Goal: Use online tool/utility: Utilize a website feature to perform a specific function

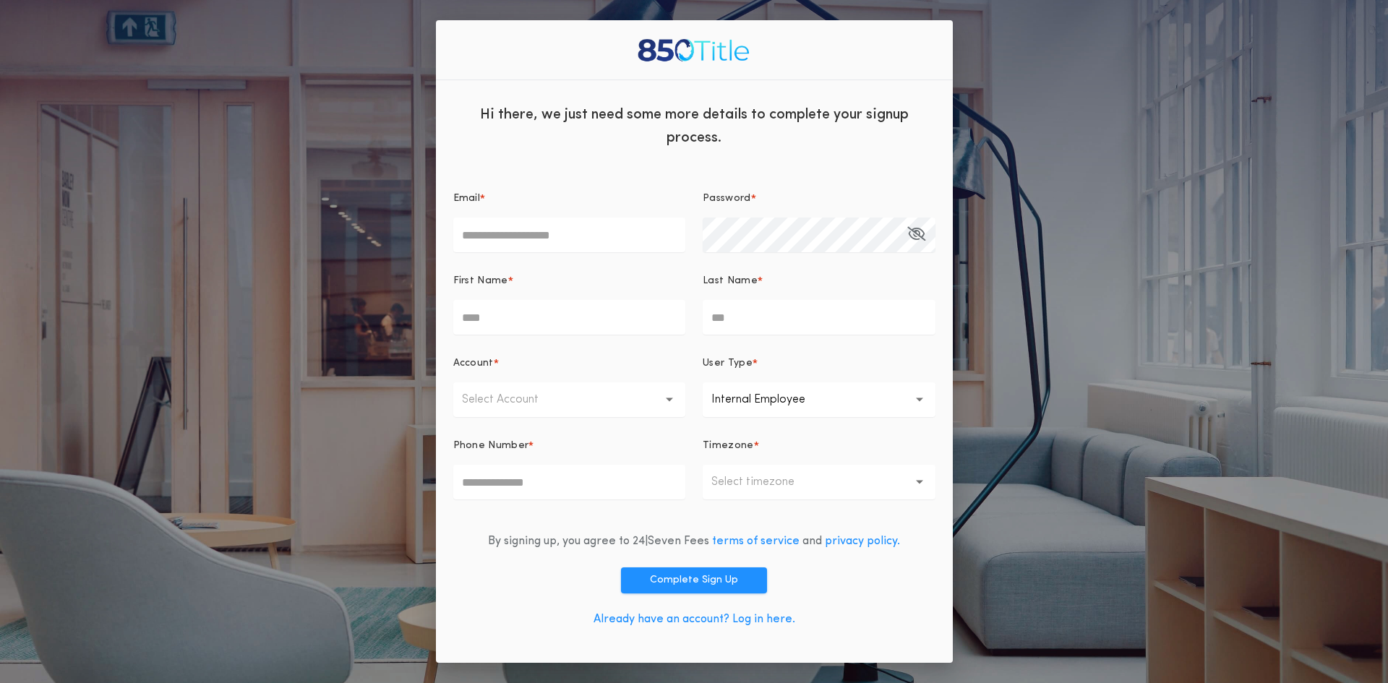
type input "**********"
click at [510, 322] on input "First Name *" at bounding box center [569, 317] width 233 height 35
type input "*****"
click at [523, 398] on p "Select Account" at bounding box center [512, 399] width 100 height 17
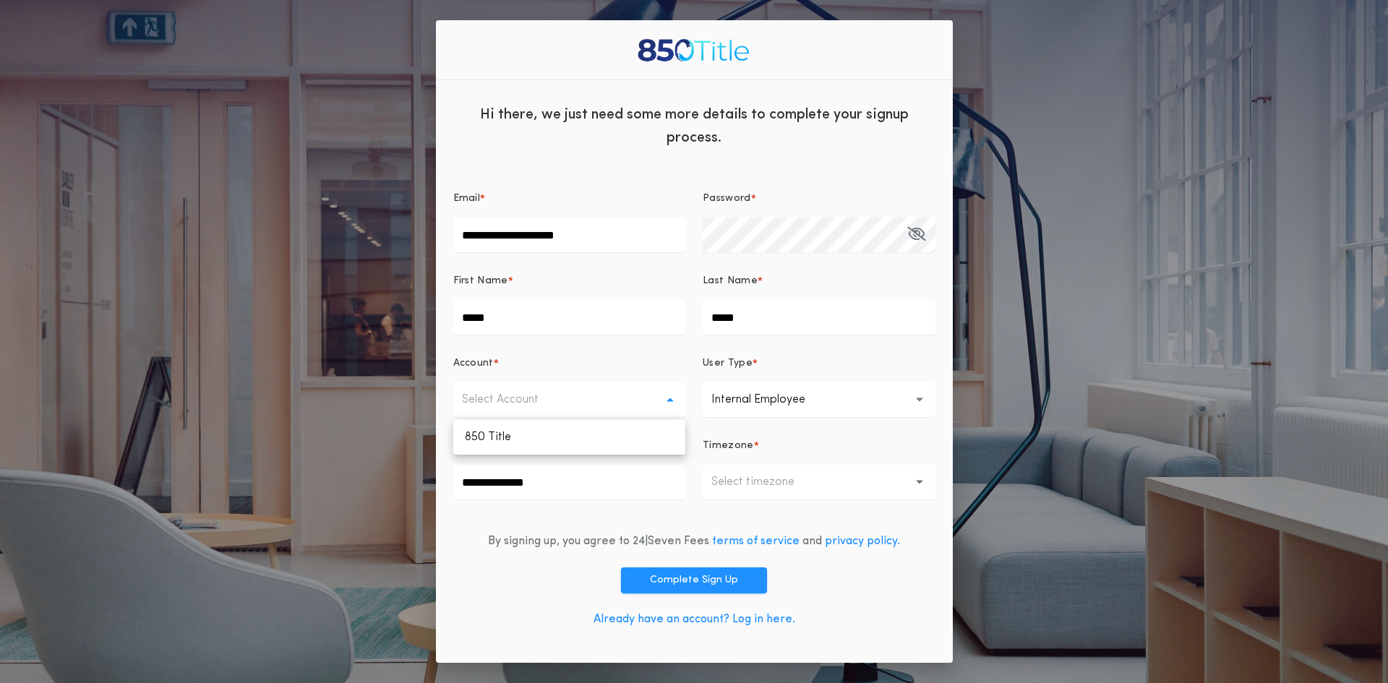
click at [654, 405] on button "Select Account" at bounding box center [569, 399] width 233 height 35
click at [922, 400] on icon "button" at bounding box center [920, 400] width 8 height 5
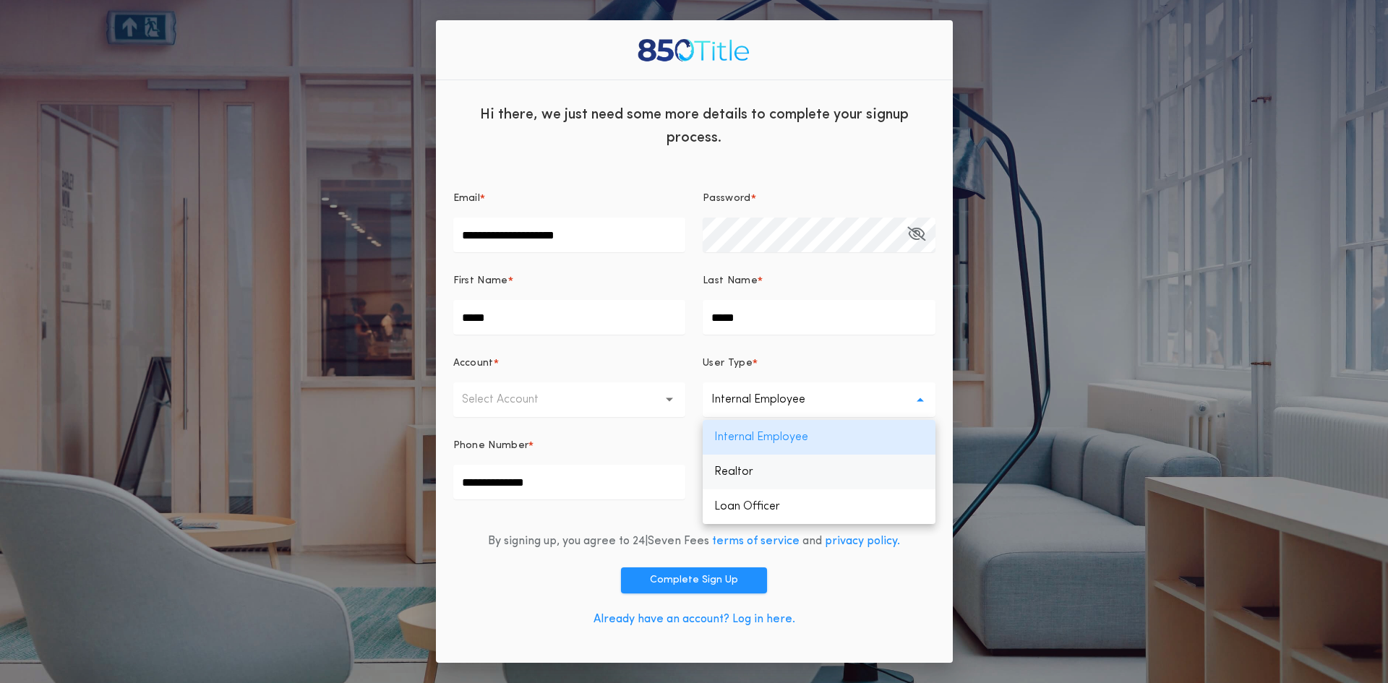
click at [740, 475] on p "Realtor" at bounding box center [819, 472] width 233 height 35
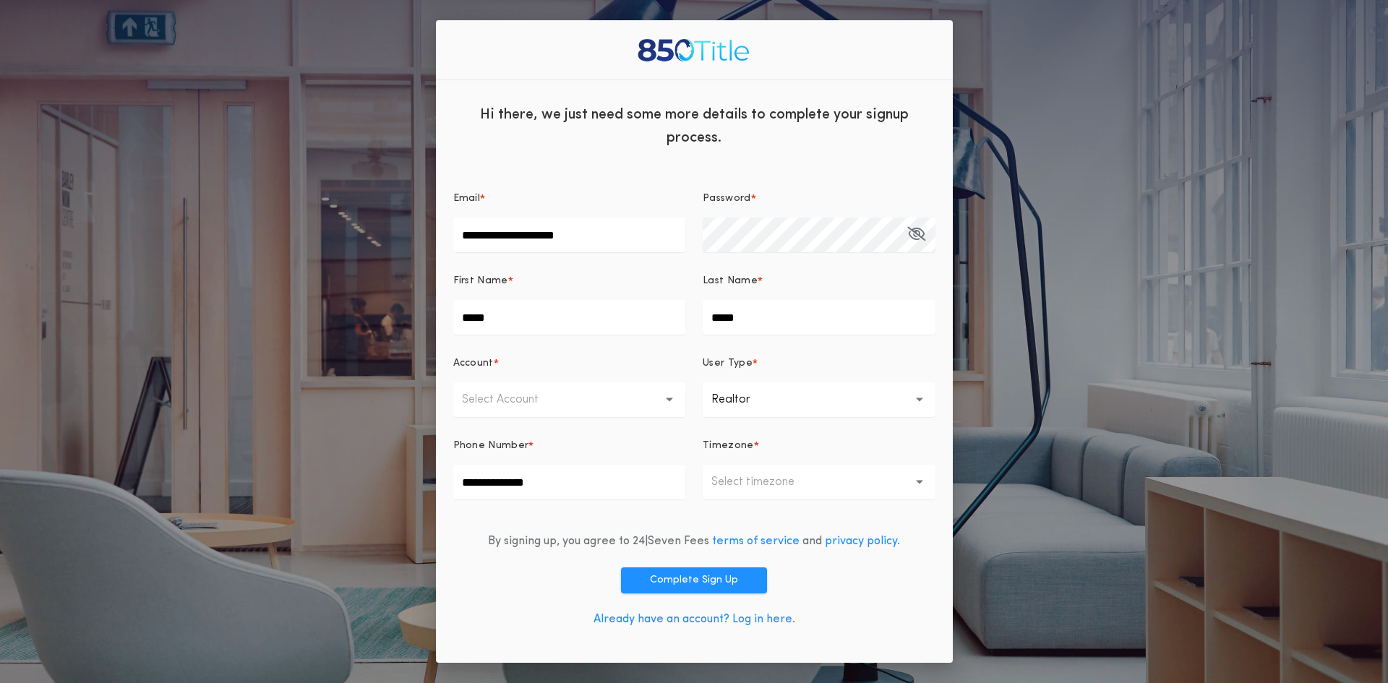
click at [674, 402] on button "Select Account" at bounding box center [569, 399] width 233 height 35
click at [638, 440] on p "850 Title" at bounding box center [569, 437] width 233 height 35
click at [919, 483] on icon "button" at bounding box center [920, 483] width 8 height 4
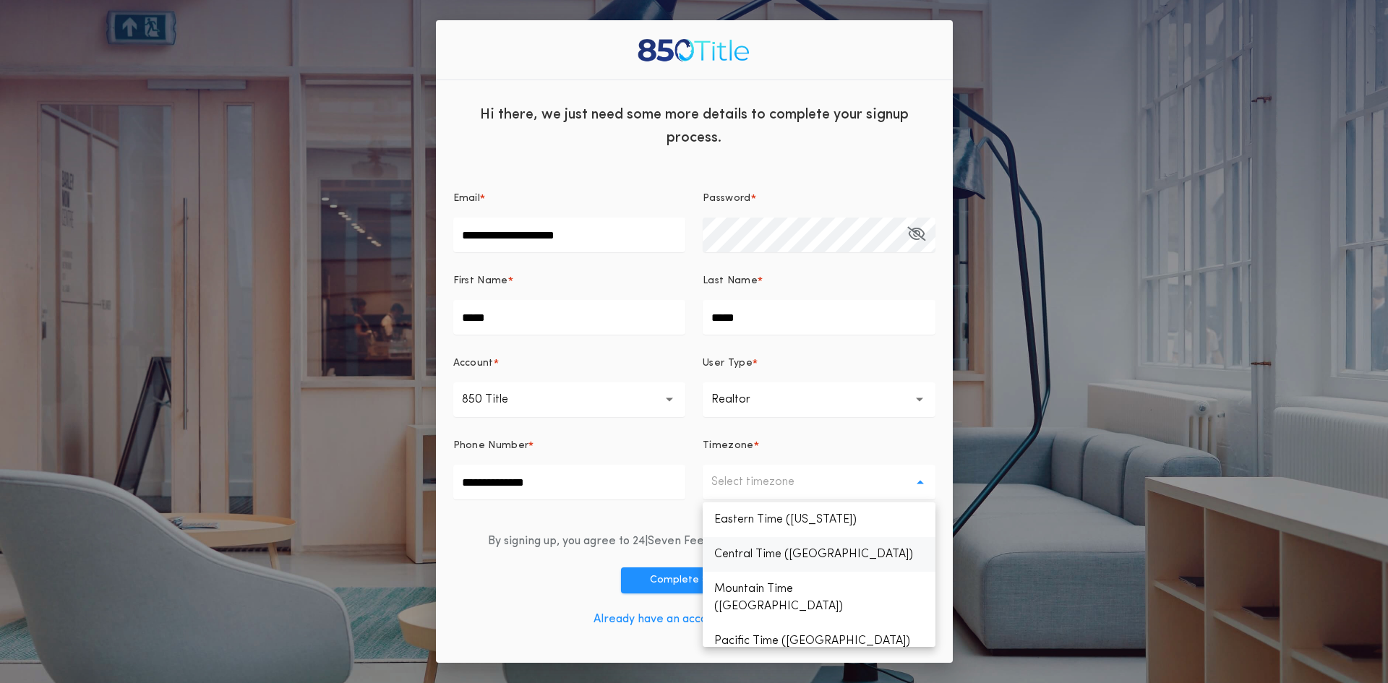
click at [797, 549] on p "Central Time (Chicago)" at bounding box center [819, 554] width 233 height 35
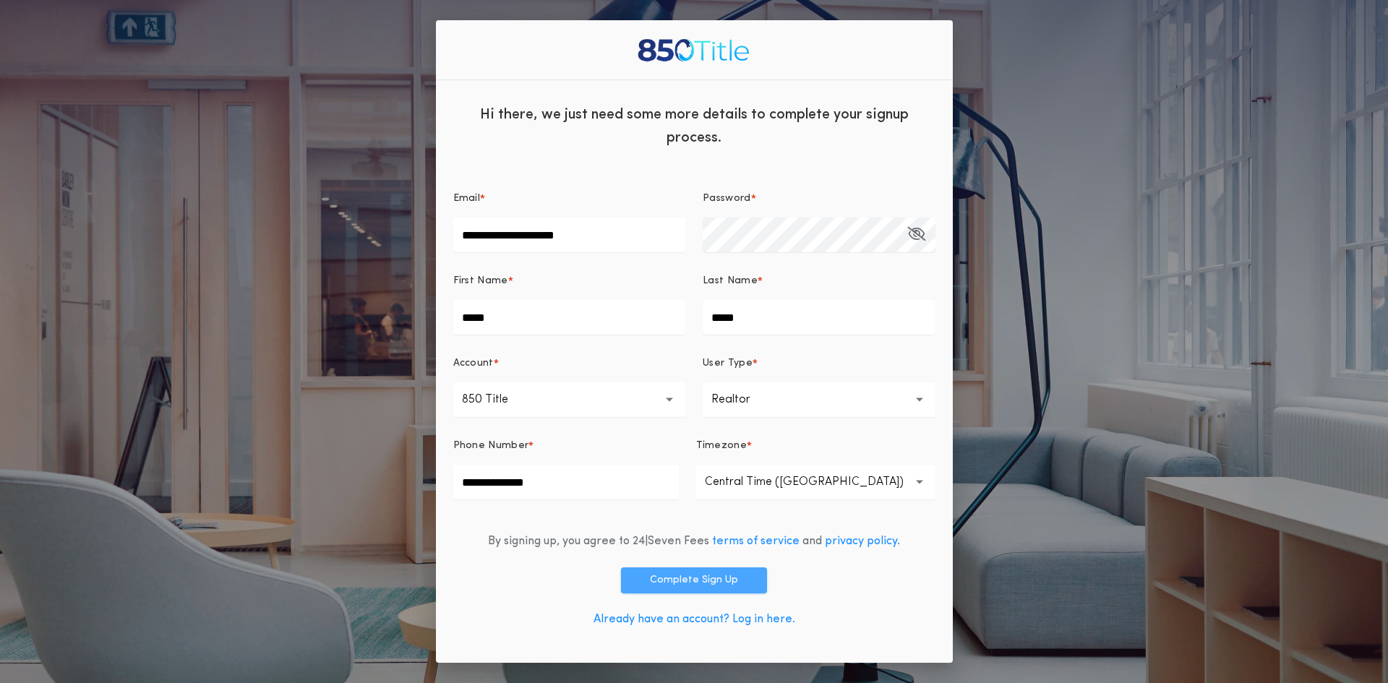
click at [708, 581] on button "Complete Sign Up" at bounding box center [694, 580] width 146 height 26
type input "*"
type input "**********"
click at [710, 575] on button "Complete Sign Up" at bounding box center [694, 580] width 146 height 26
click at [767, 619] on link "Already have an account? Log in here." at bounding box center [694, 620] width 202 height 12
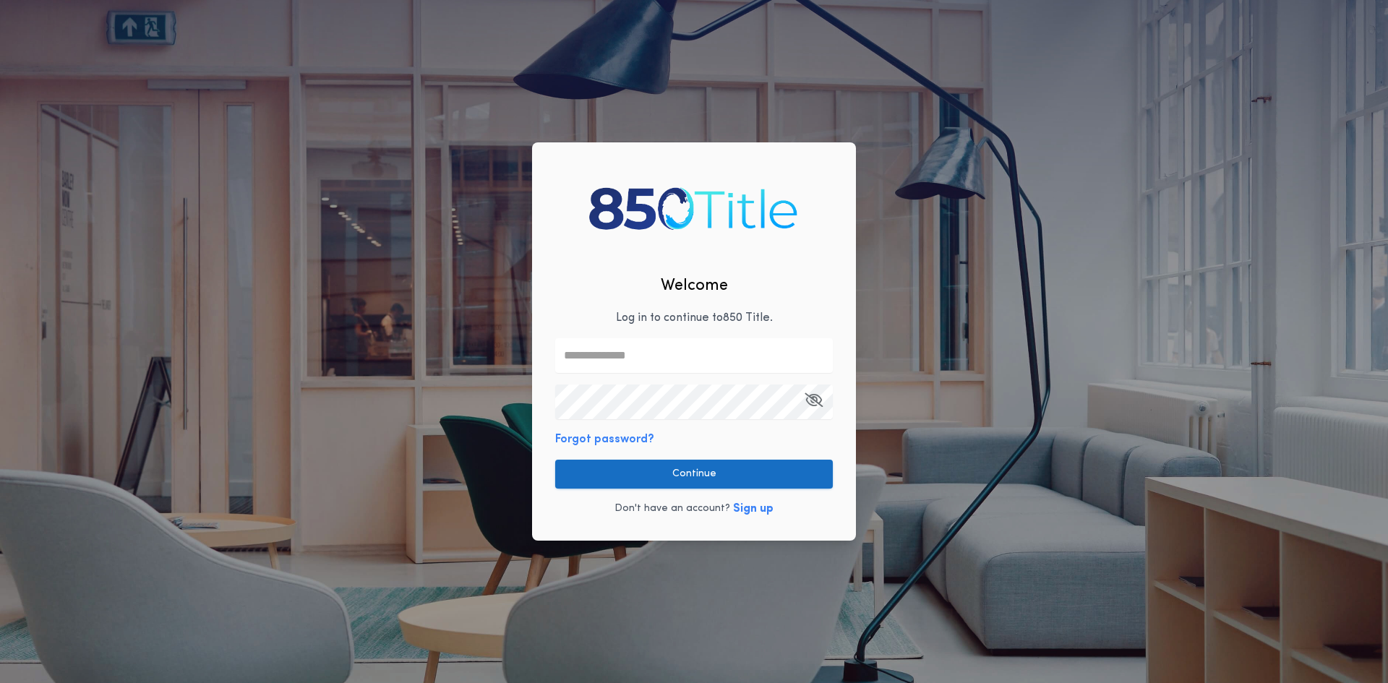
type input "**********"
click at [698, 478] on button "Continue" at bounding box center [694, 474] width 278 height 29
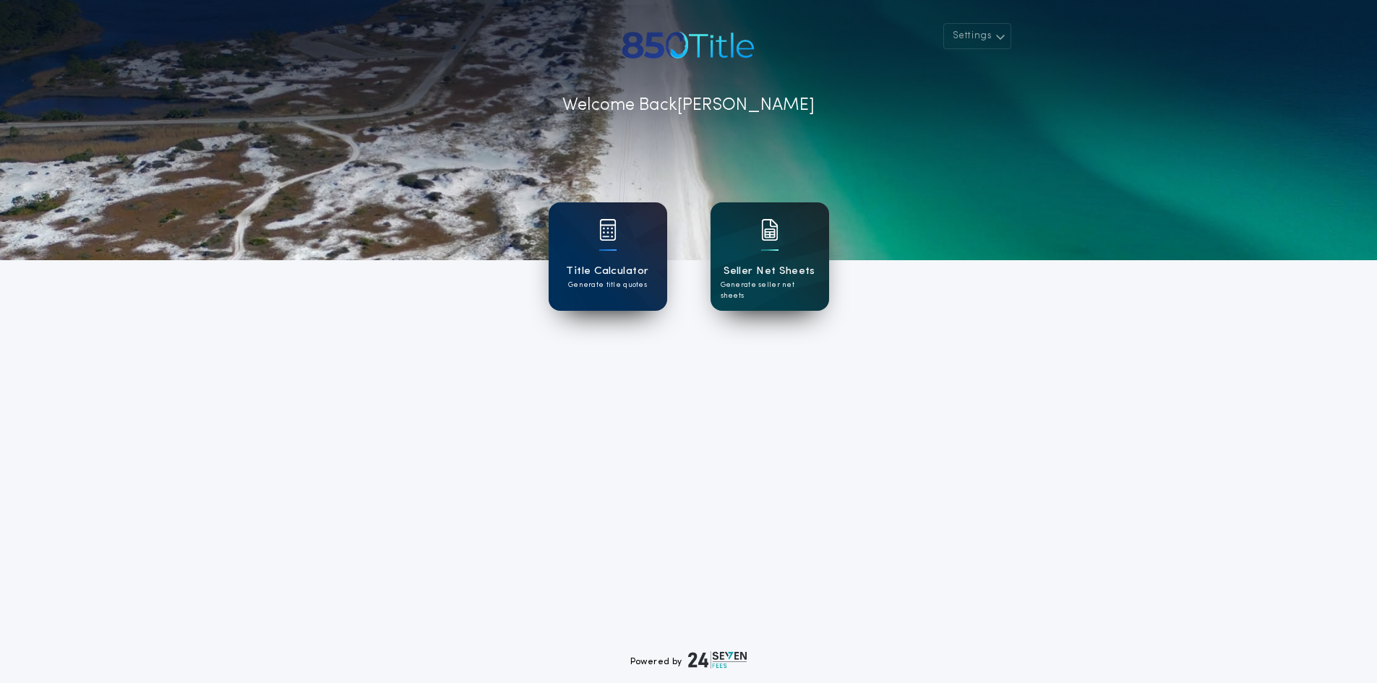
click at [768, 233] on img at bounding box center [769, 230] width 17 height 22
click at [602, 259] on div "Title Calculator Generate title quotes" at bounding box center [608, 256] width 119 height 108
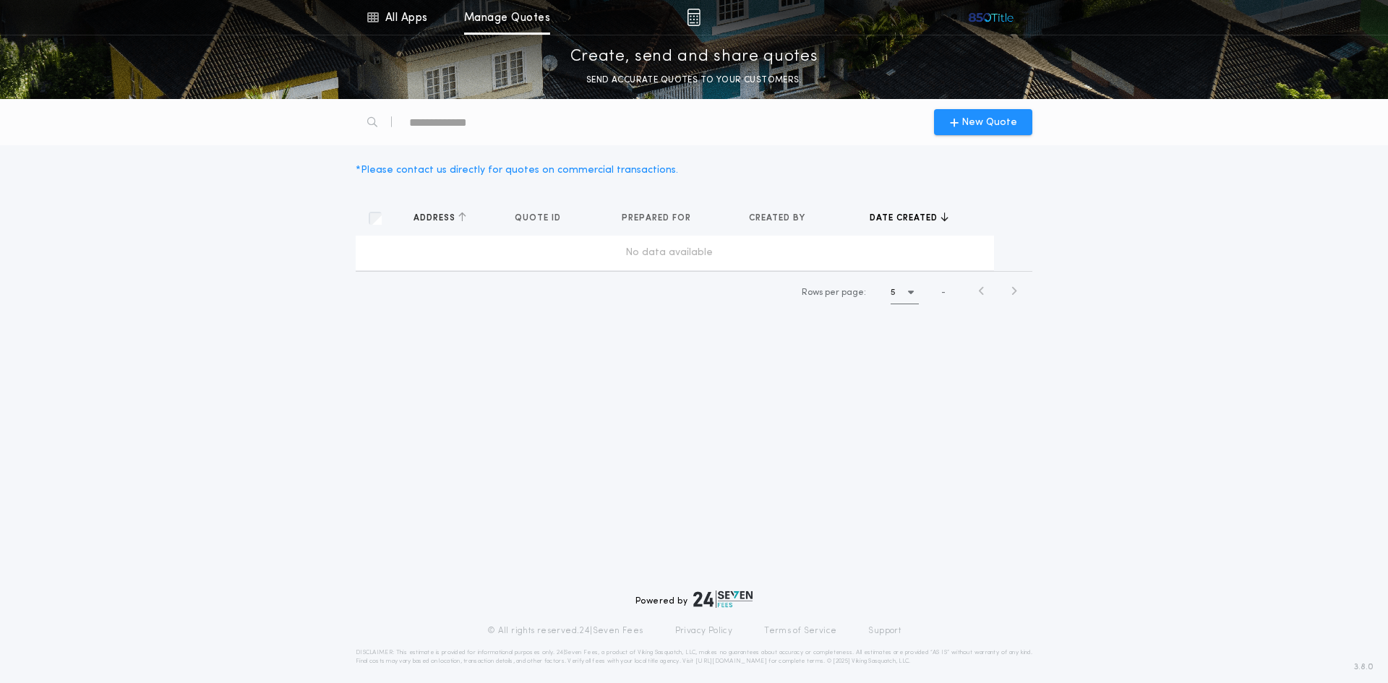
click at [439, 218] on span "Address" at bounding box center [435, 218] width 45 height 12
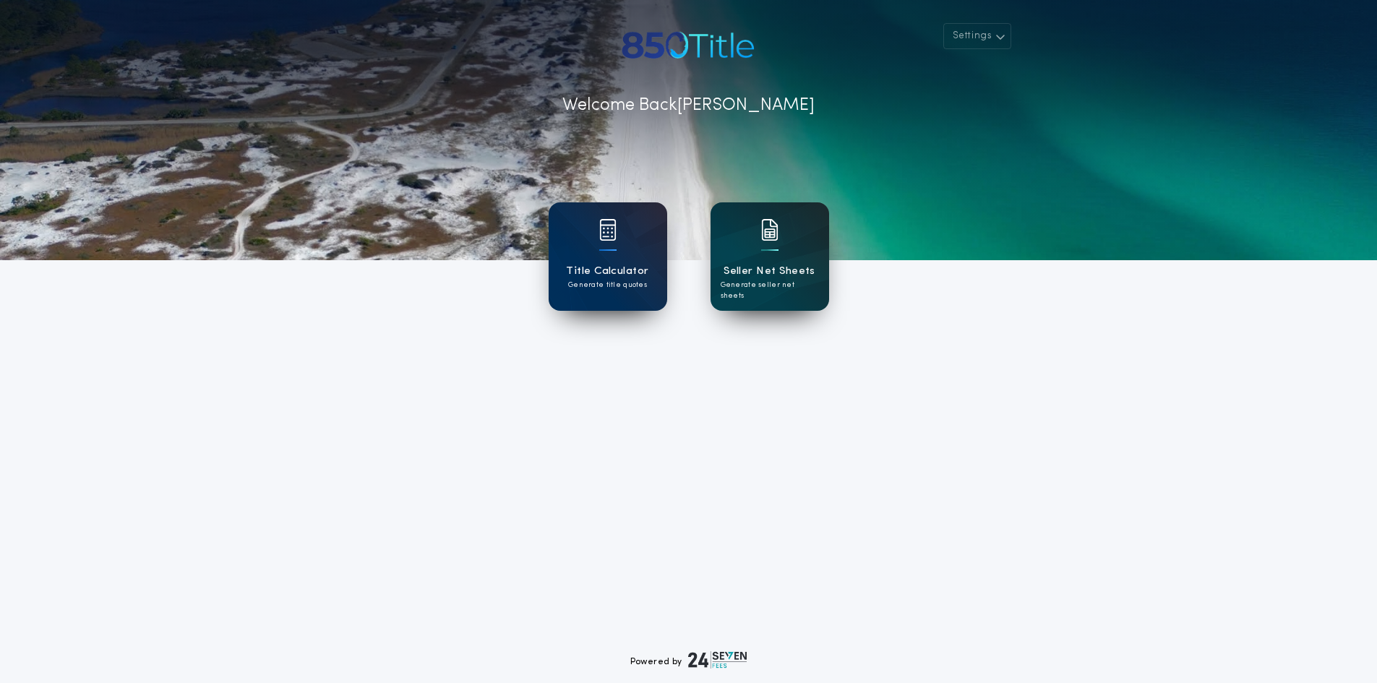
click at [763, 280] on p "Generate seller net sheets" at bounding box center [770, 291] width 98 height 22
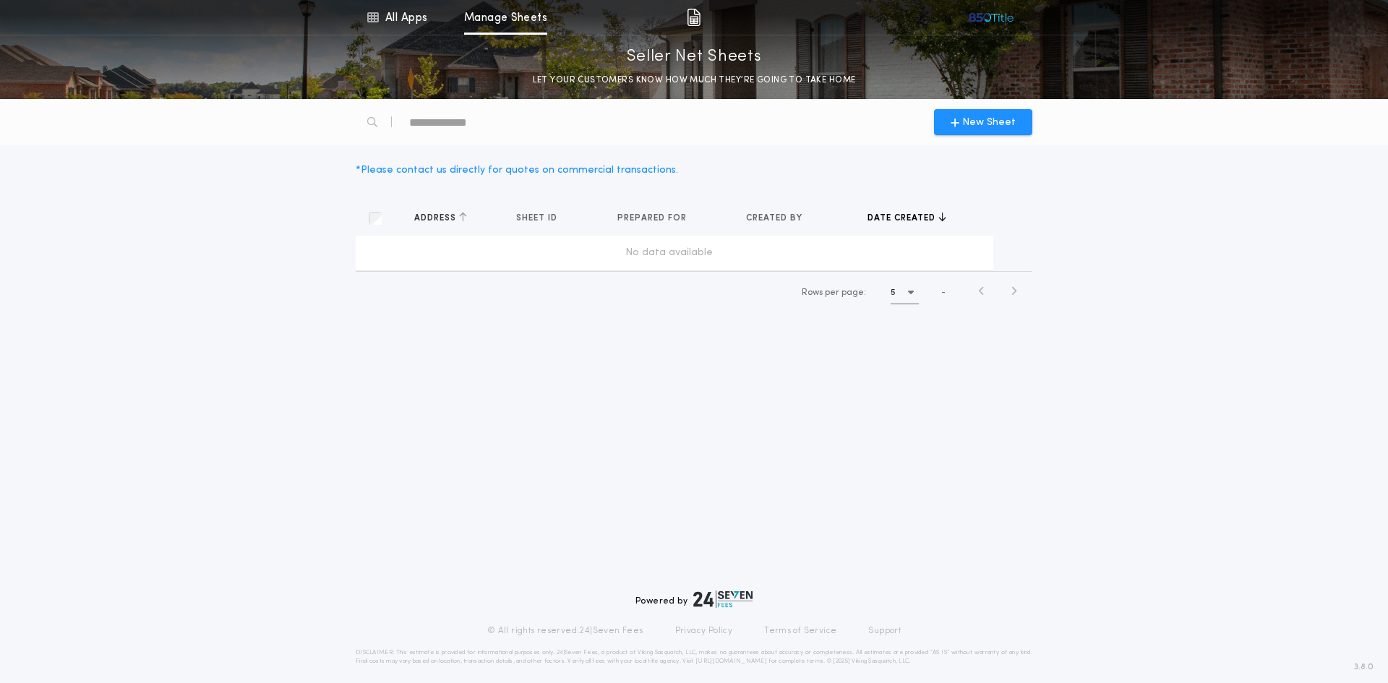
click at [435, 217] on span "Address" at bounding box center [436, 218] width 45 height 12
click at [471, 258] on td "No data available" at bounding box center [674, 253] width 637 height 35
click at [433, 166] on div "* Please contact us directly for quotes on commercial transactions." at bounding box center [517, 170] width 322 height 15
drag, startPoint x: 407, startPoint y: 101, endPoint x: 414, endPoint y: 100, distance: 7.3
click at [413, 104] on div "New Sheet" at bounding box center [694, 122] width 694 height 46
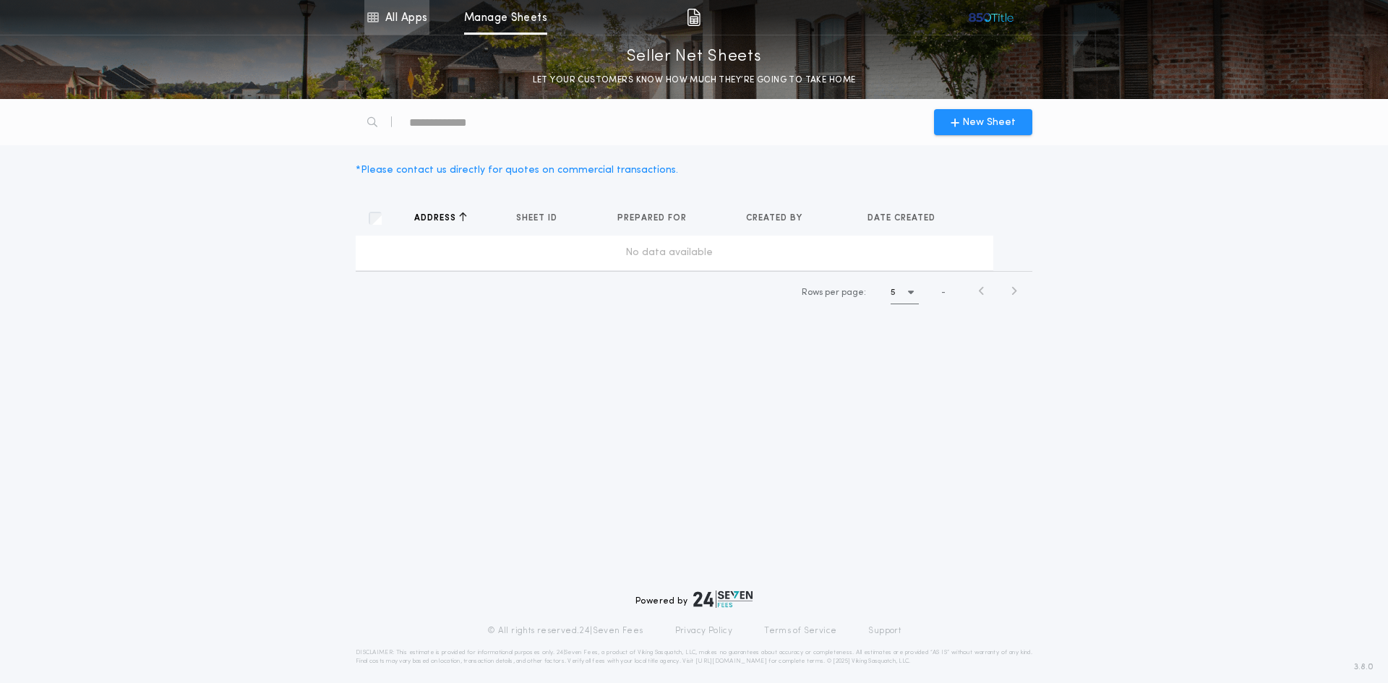
click at [390, 16] on link "All Apps" at bounding box center [396, 17] width 65 height 35
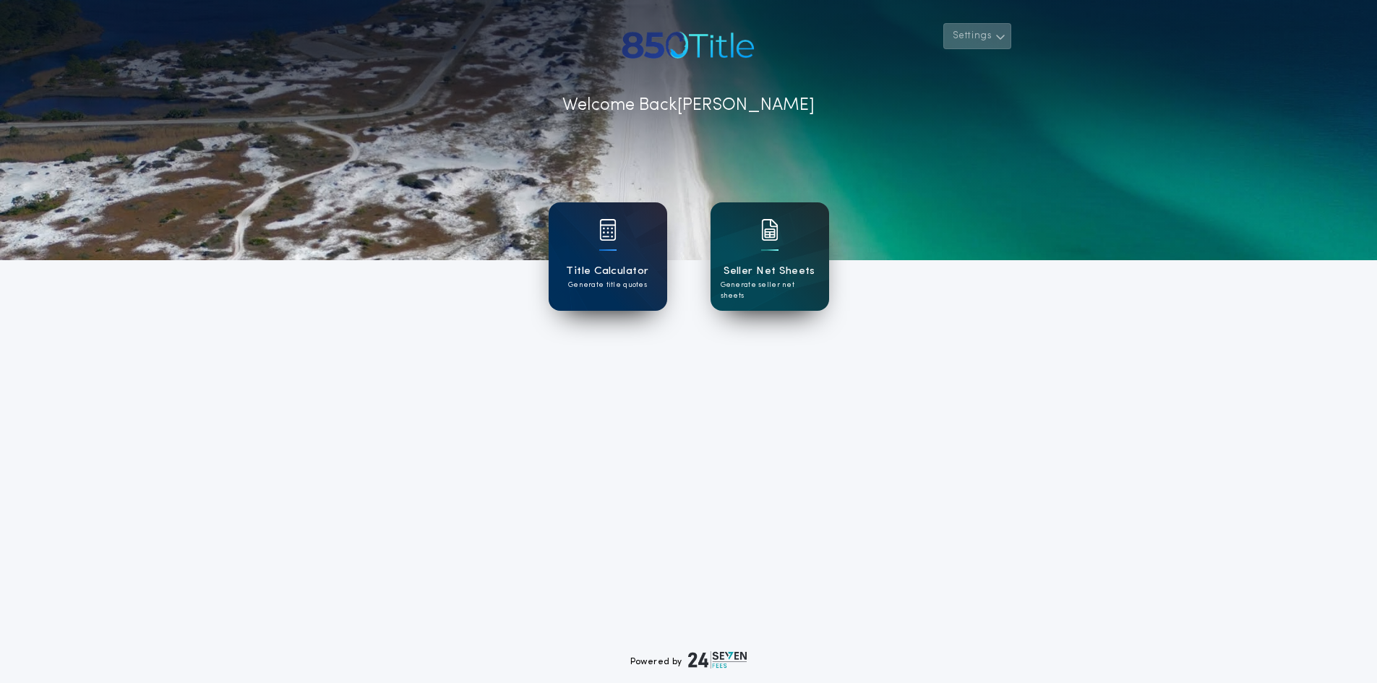
click at [984, 38] on button "Settings" at bounding box center [977, 36] width 68 height 26
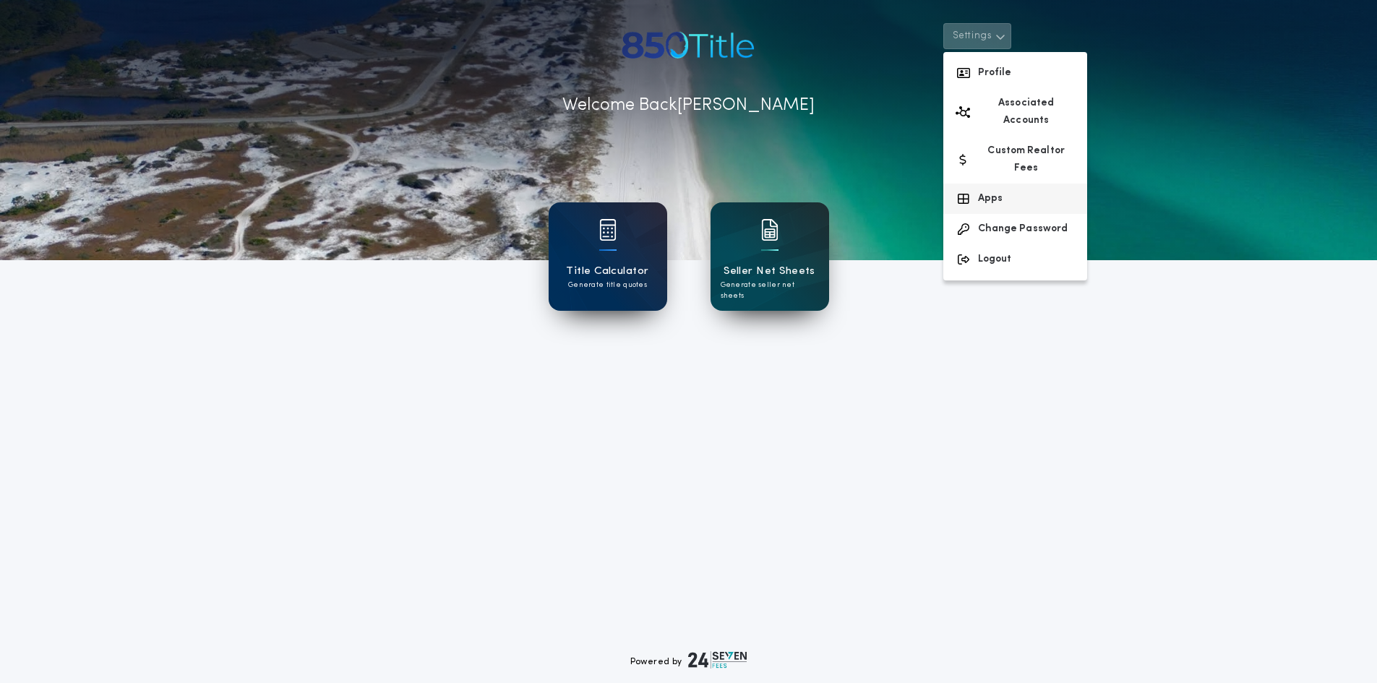
click at [987, 184] on button "Apps" at bounding box center [1015, 199] width 144 height 30
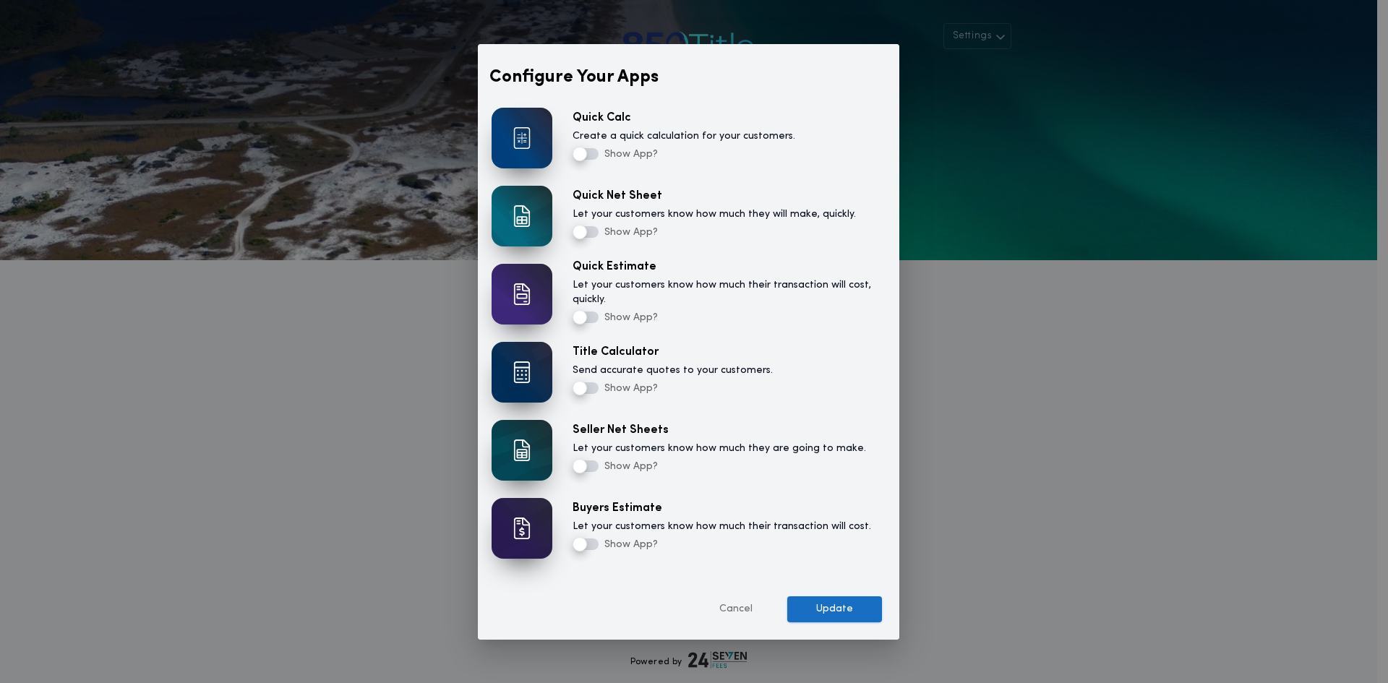
click at [826, 607] on button "Update" at bounding box center [834, 609] width 95 height 26
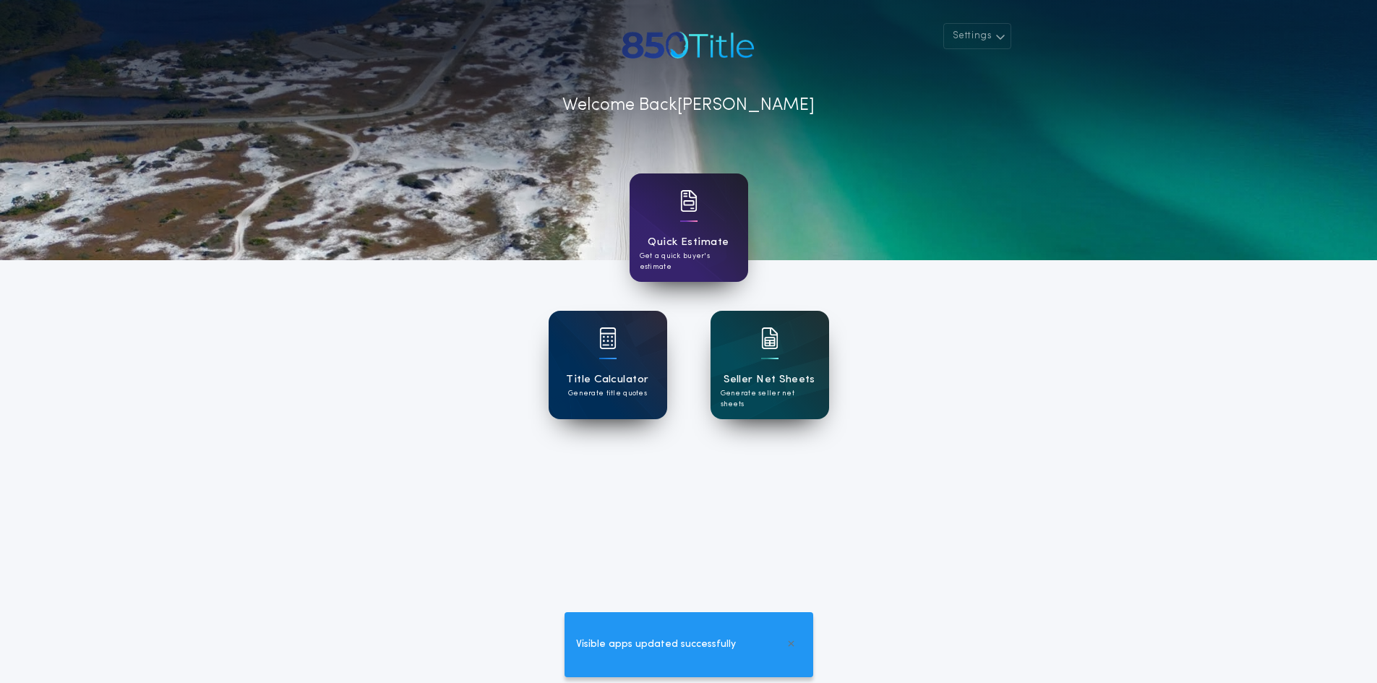
click at [688, 223] on div at bounding box center [688, 210] width 17 height 40
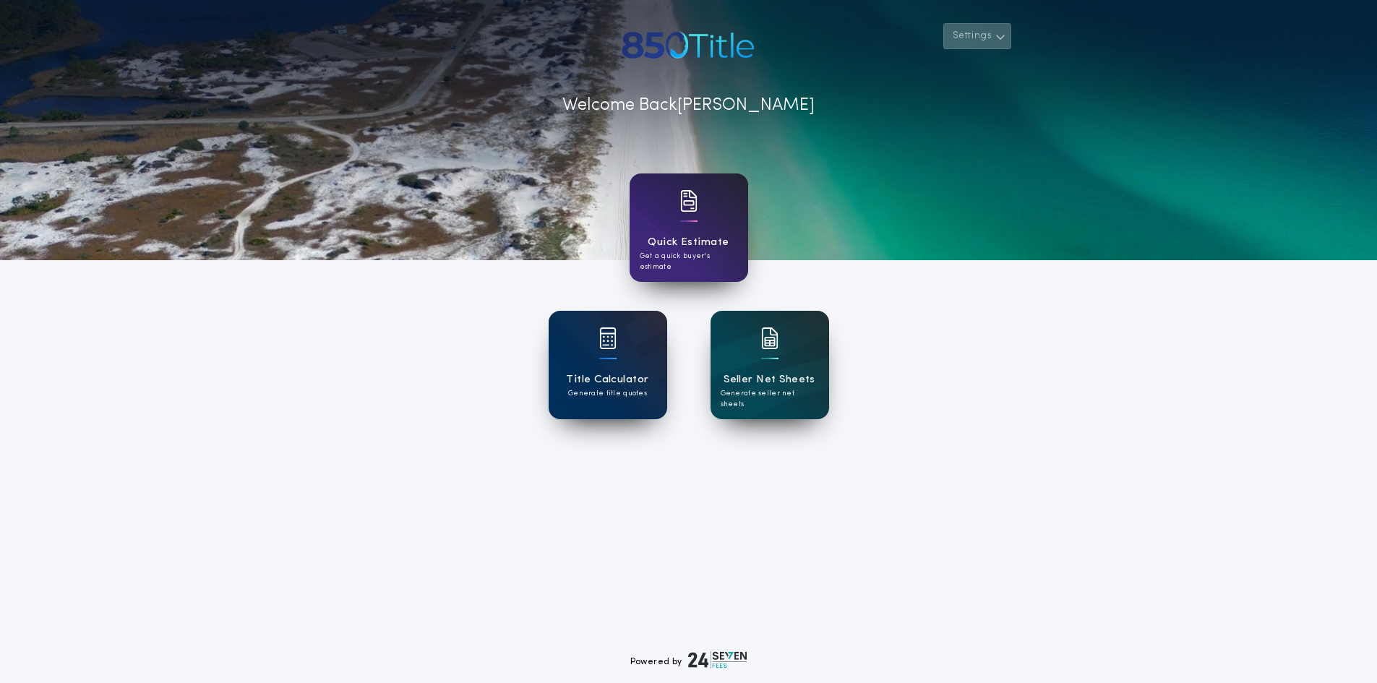
click at [982, 32] on button "Settings" at bounding box center [977, 36] width 68 height 26
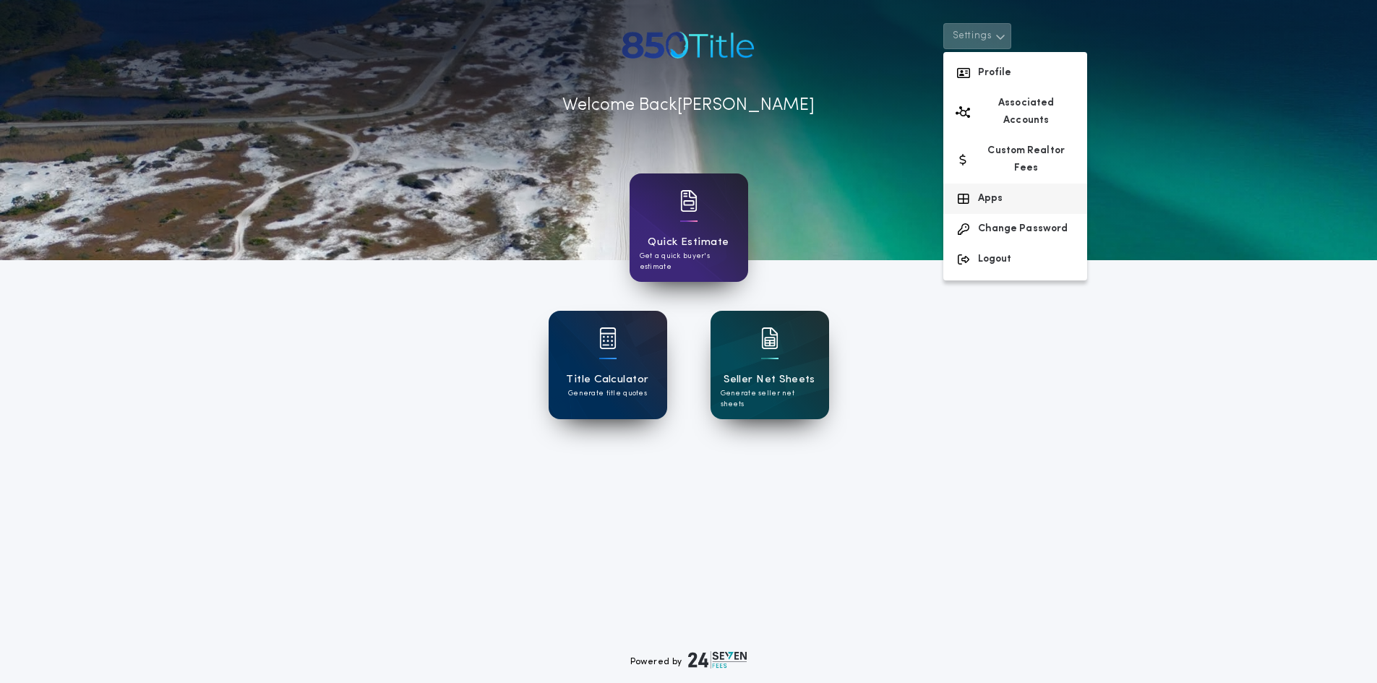
click at [982, 184] on button "Apps" at bounding box center [1015, 199] width 144 height 30
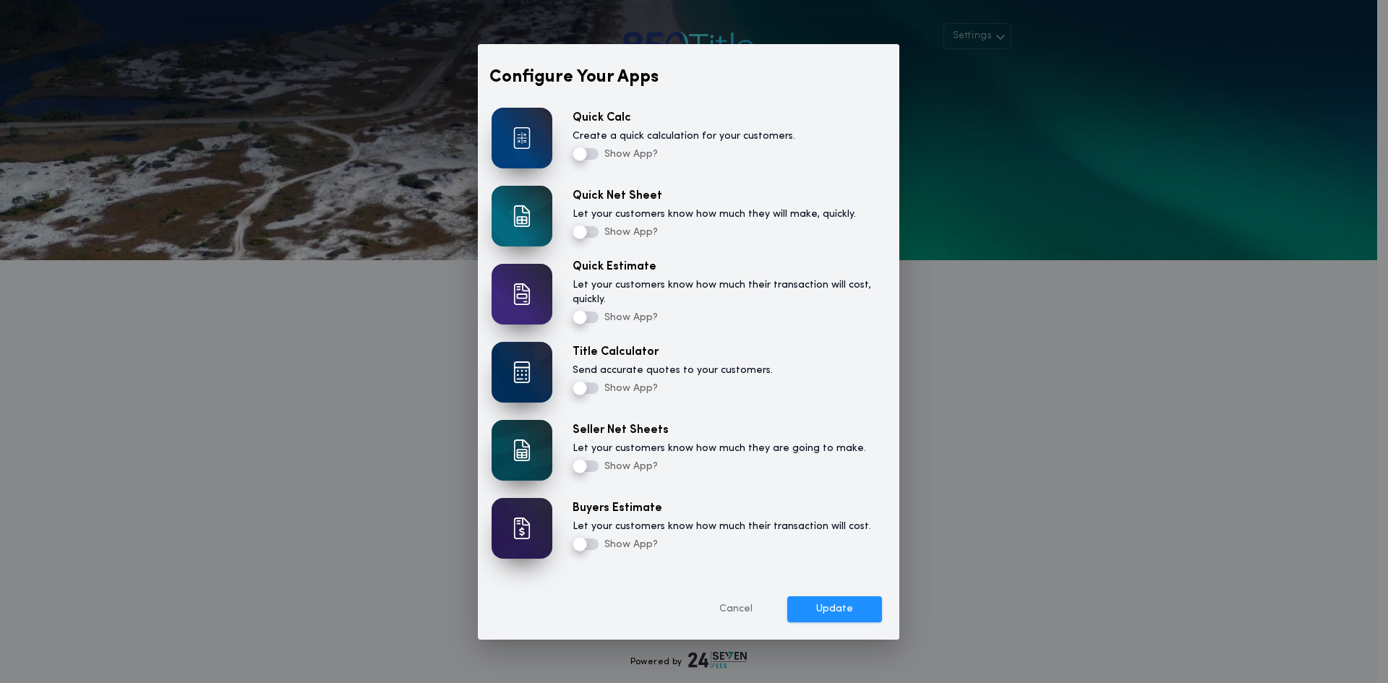
click at [579, 142] on label "Create a quick calculation for your customers." at bounding box center [683, 136] width 223 height 14
click at [838, 606] on button "Update" at bounding box center [834, 609] width 95 height 26
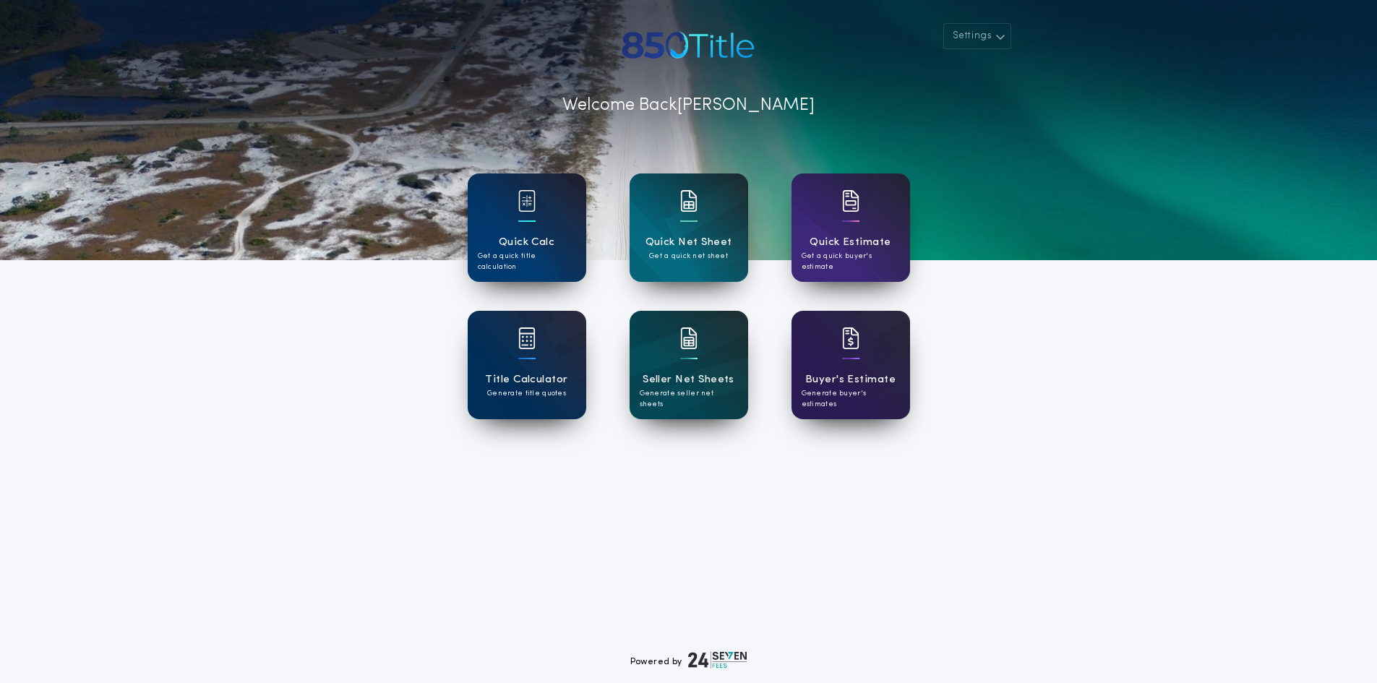
click at [526, 213] on div at bounding box center [526, 210] width 17 height 40
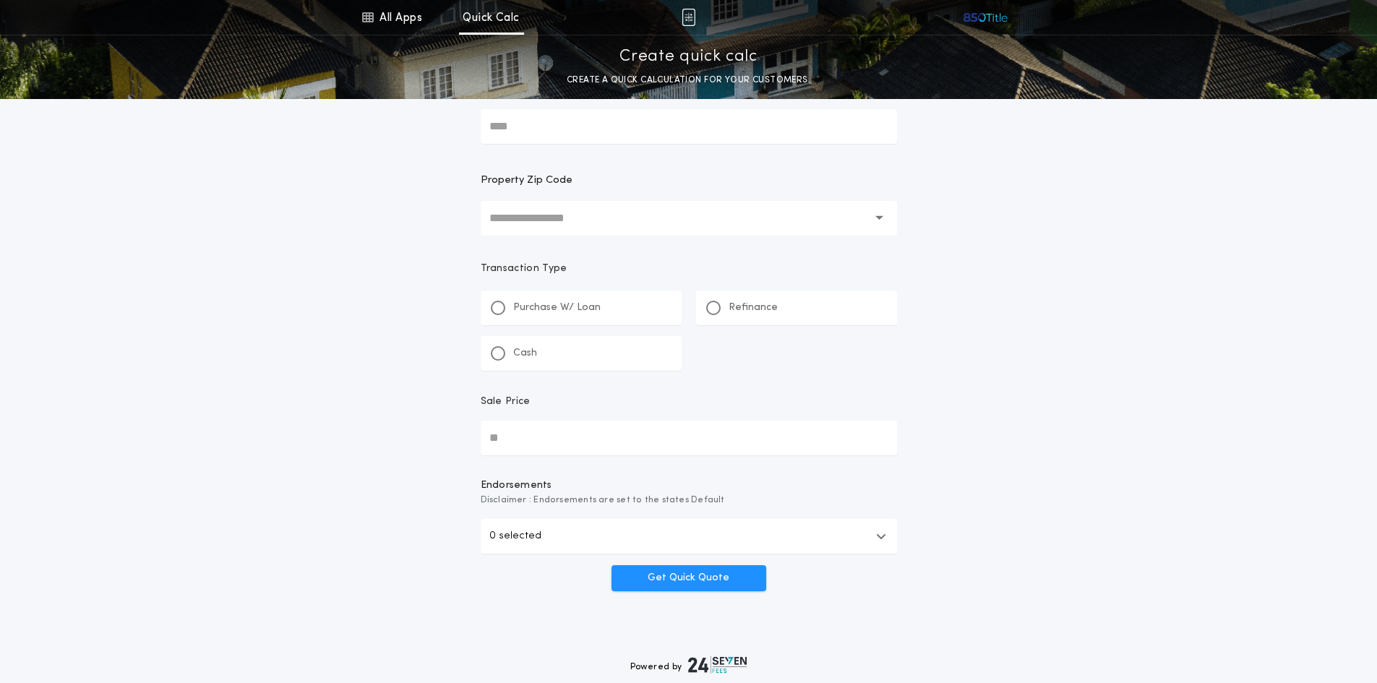
scroll to position [145, 0]
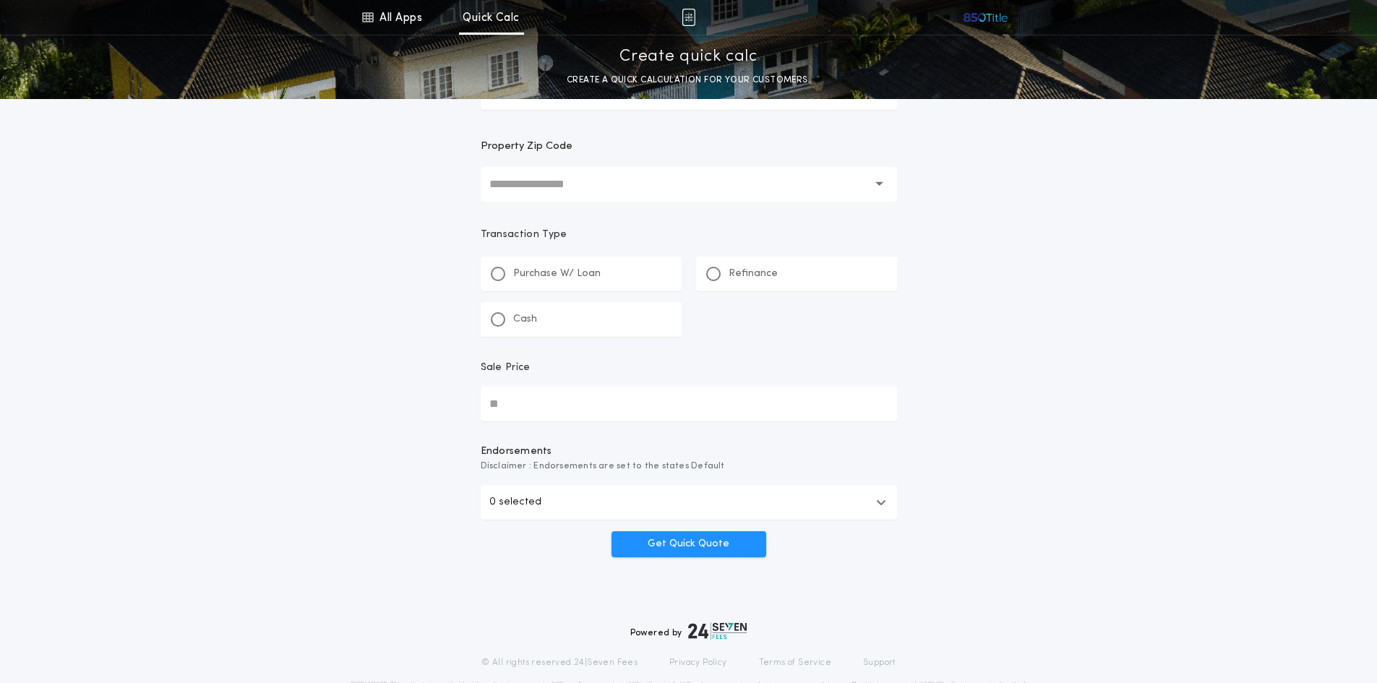
click at [518, 406] on input "Sale Price" at bounding box center [689, 404] width 416 height 35
type input "**********"
click at [880, 502] on icon "button" at bounding box center [881, 503] width 10 height 12
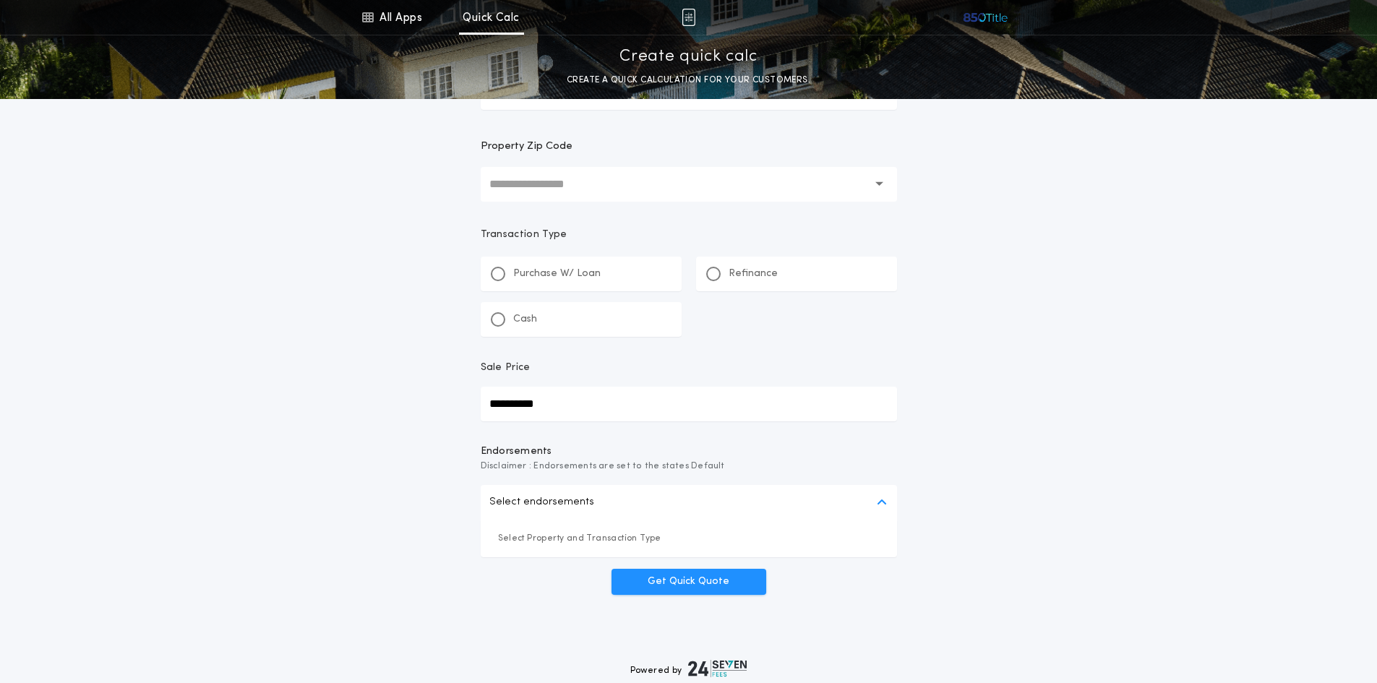
click at [880, 502] on icon "button" at bounding box center [881, 503] width 10 height 12
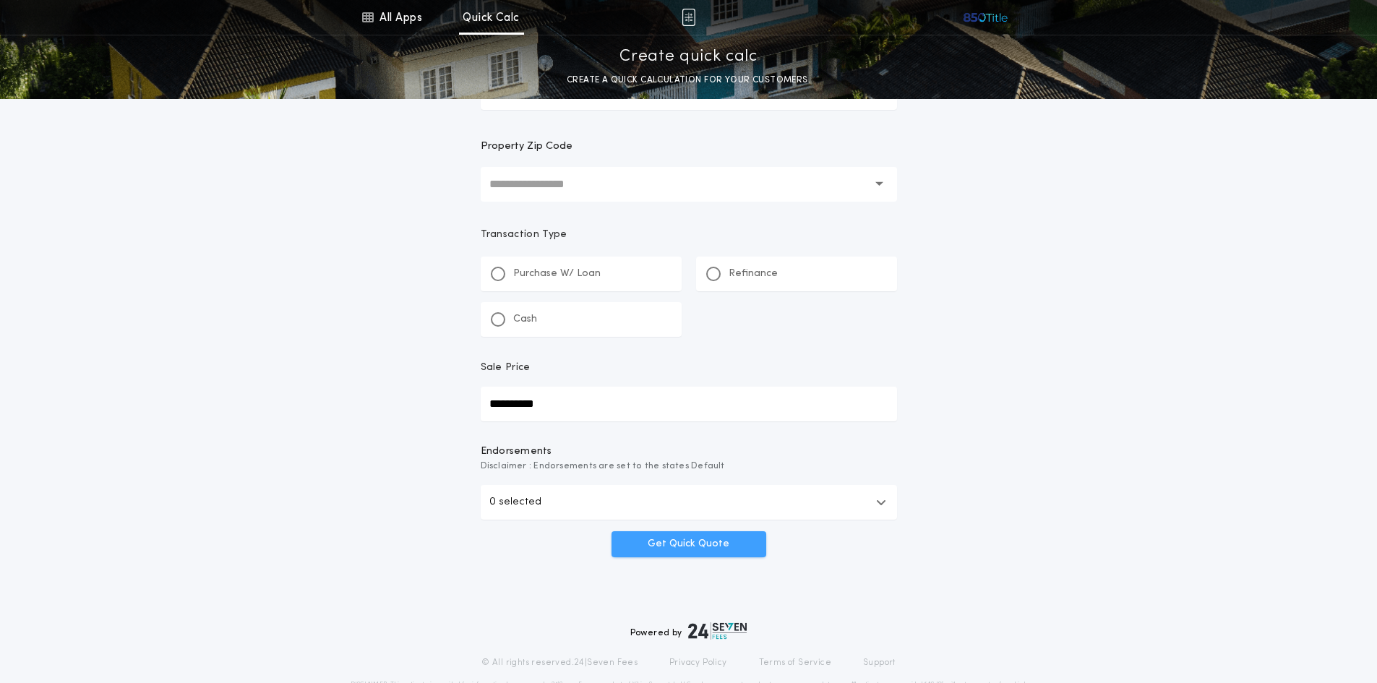
click at [734, 546] on button "Get Quick Quote" at bounding box center [688, 544] width 155 height 26
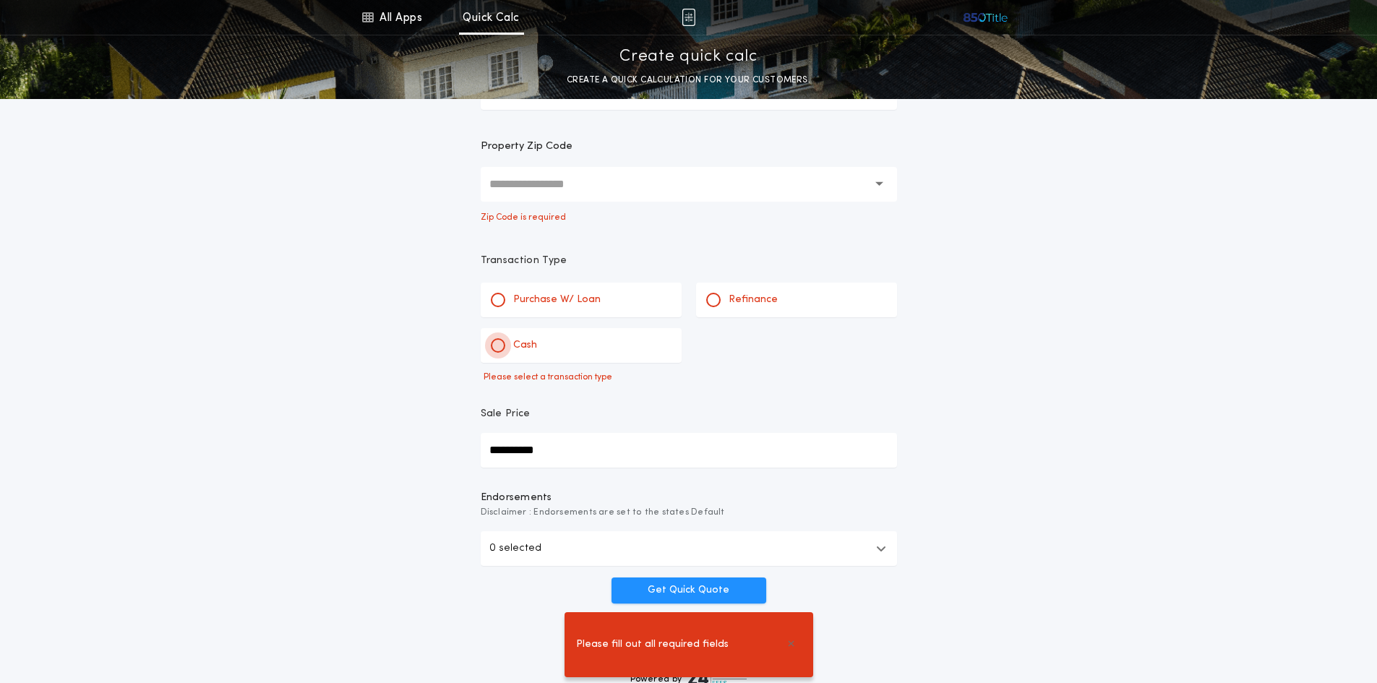
click at [499, 343] on div at bounding box center [497, 345] width 7 height 7
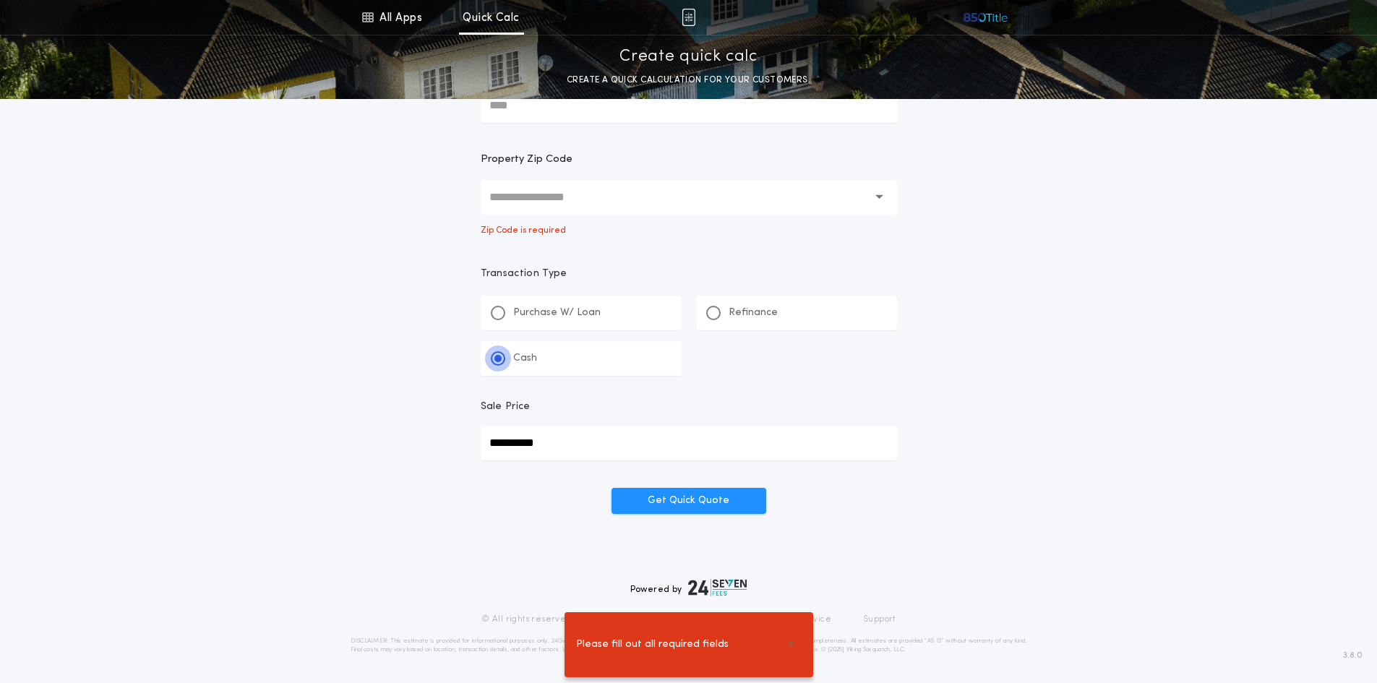
scroll to position [132, 0]
click at [588, 199] on input "text" at bounding box center [678, 197] width 379 height 35
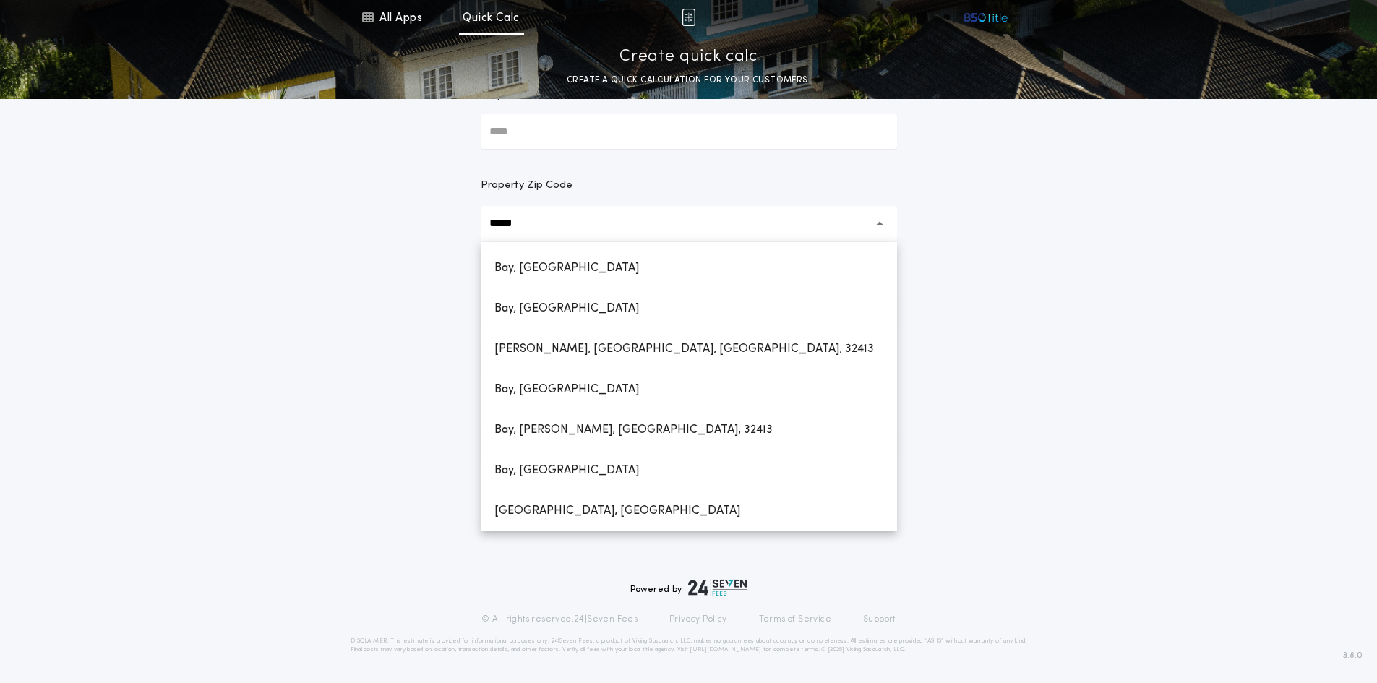
scroll to position [106, 0]
click at [579, 350] on h1 "[PERSON_NAME], [GEOGRAPHIC_DATA], [GEOGRAPHIC_DATA], 32413" at bounding box center [684, 349] width 403 height 35
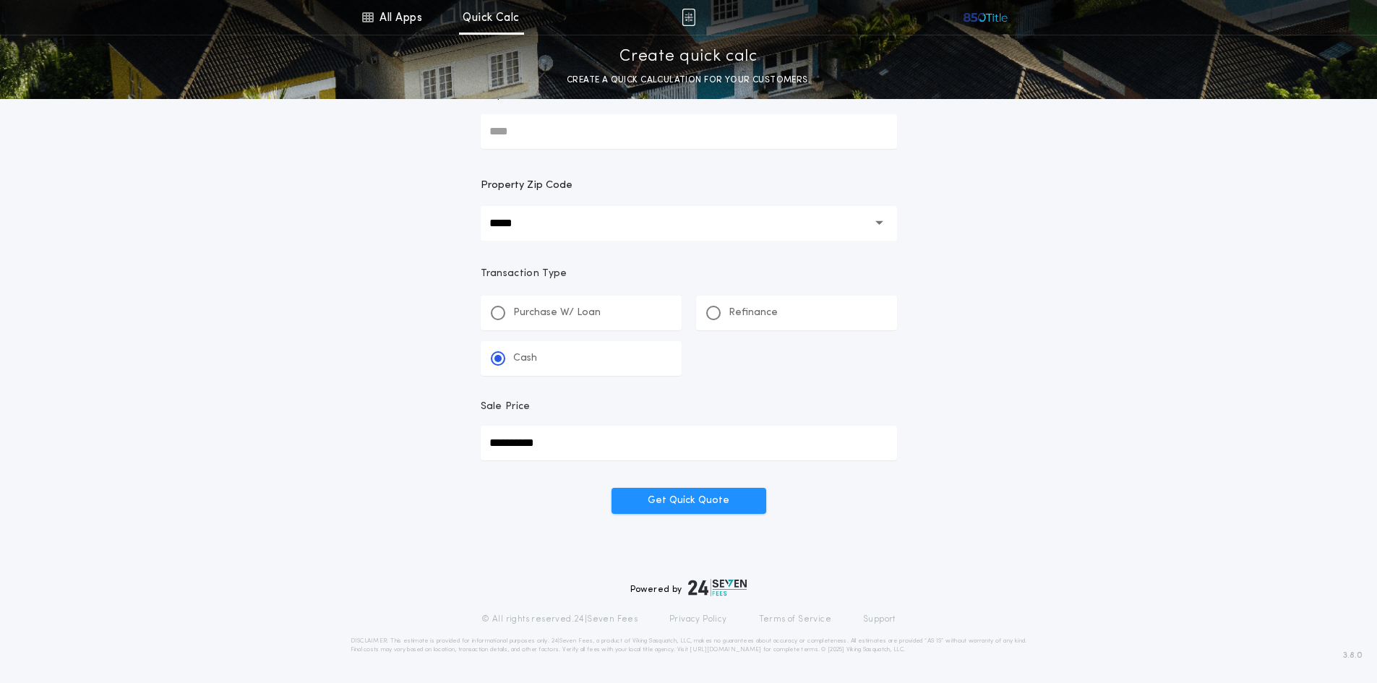
type input "**********"
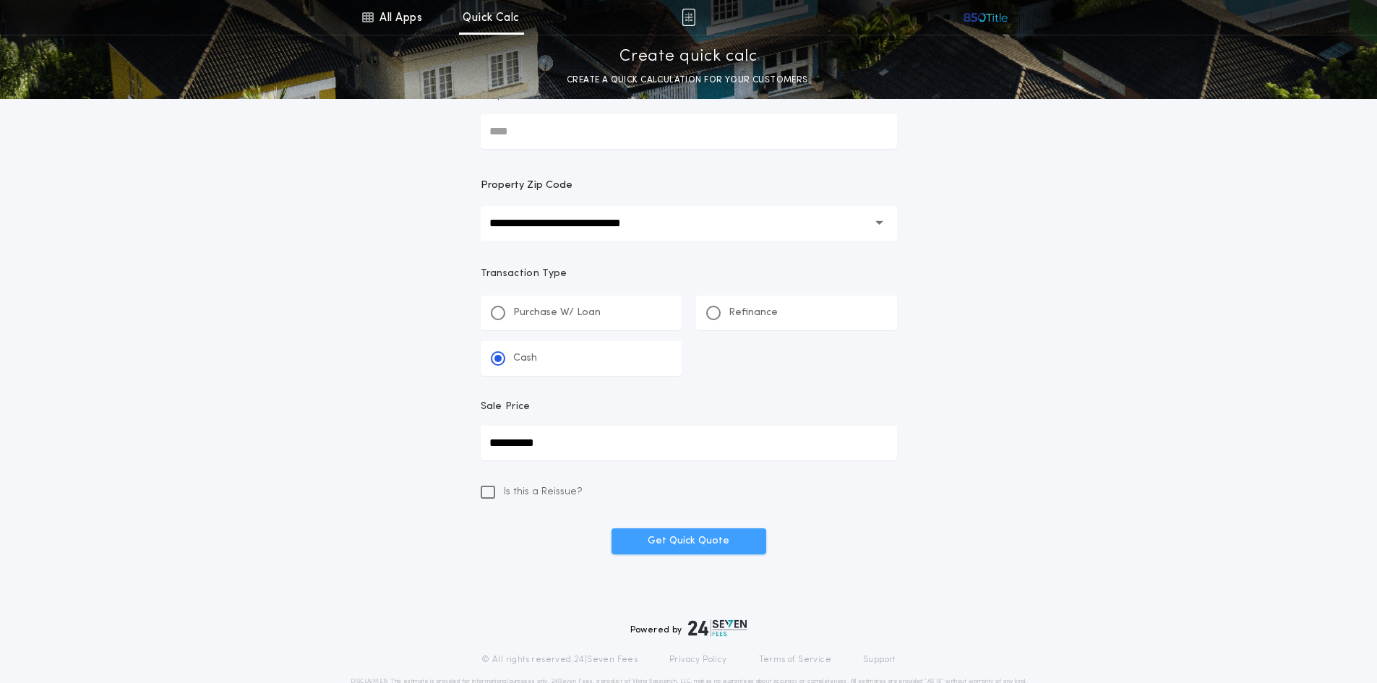
click at [722, 538] on button "Get Quick Quote" at bounding box center [688, 541] width 155 height 26
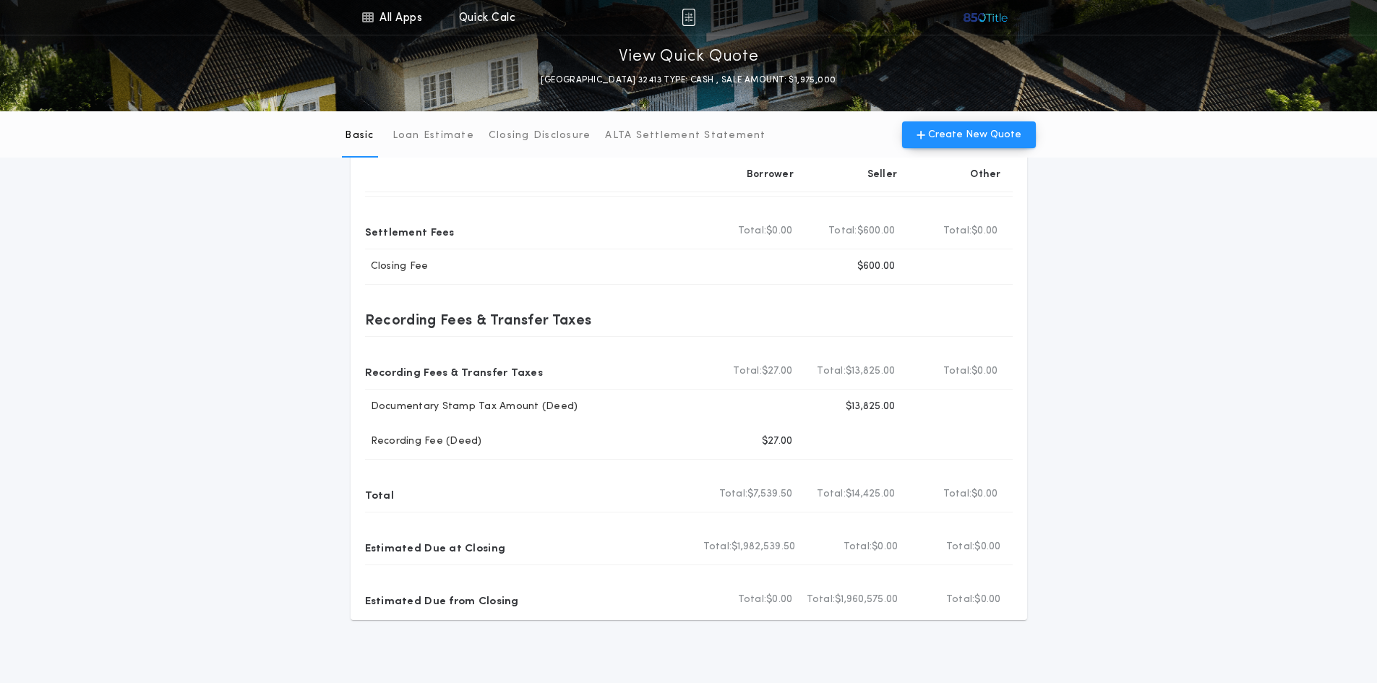
scroll to position [129, 0]
